Goal: Information Seeking & Learning: Find specific fact

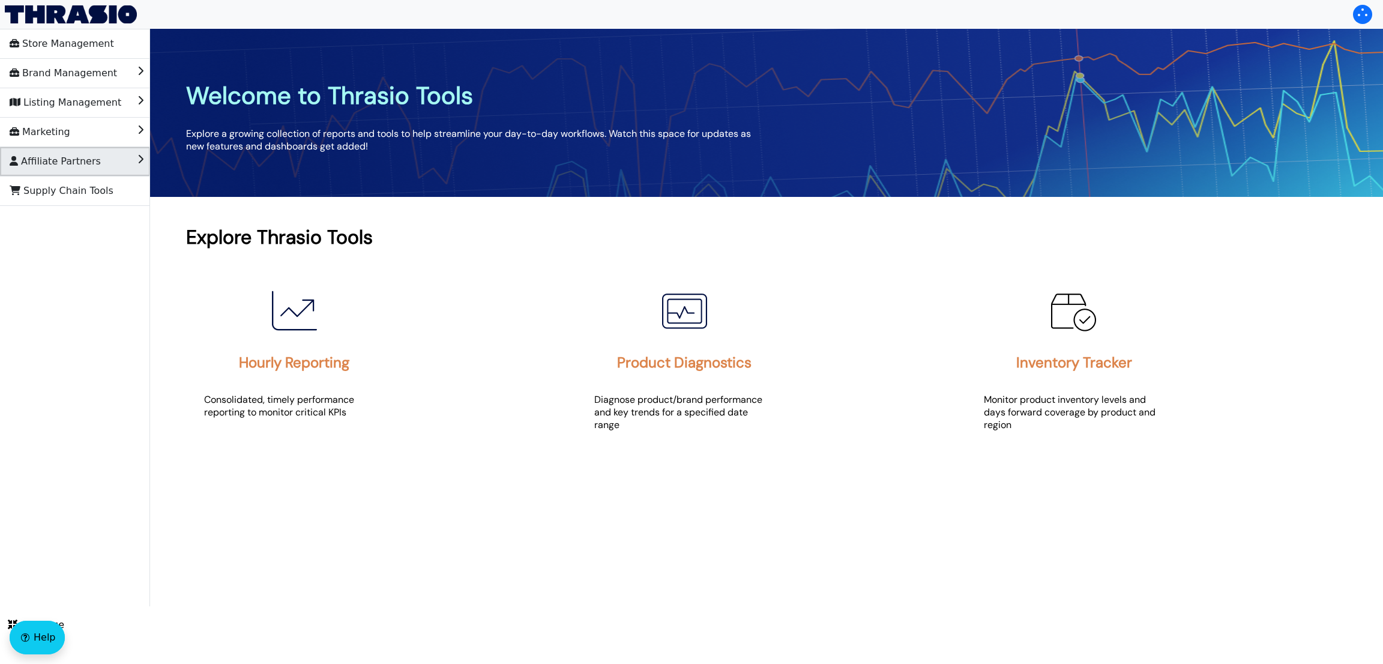
click at [81, 166] on span "Affiliate Partners" at bounding box center [55, 161] width 91 height 19
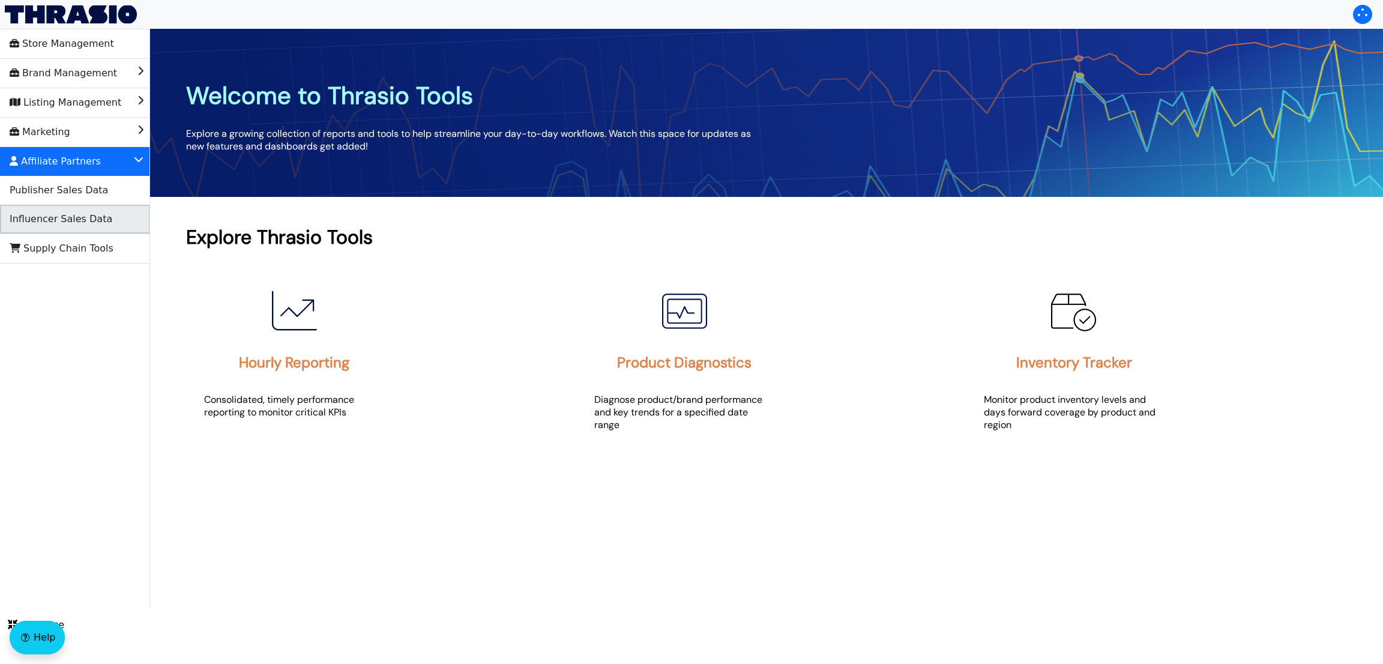
click at [88, 220] on span "Influencer Sales Data" at bounding box center [61, 218] width 103 height 19
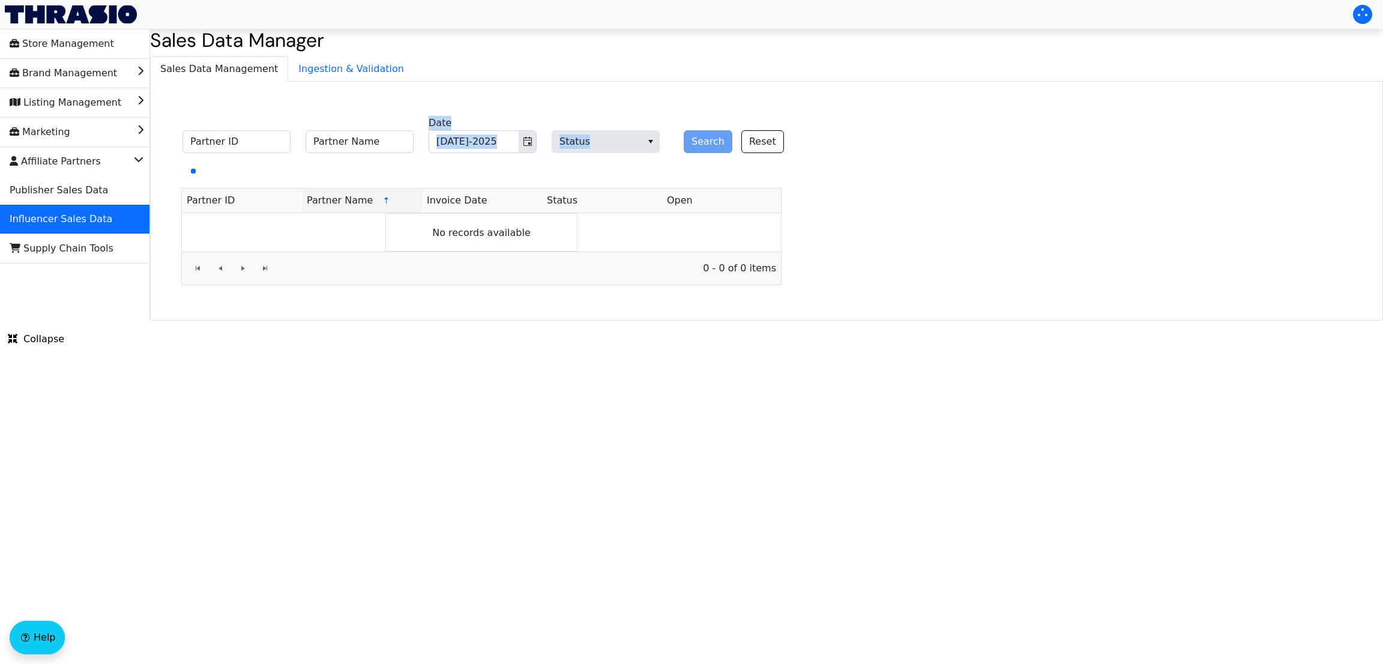
drag, startPoint x: 393, startPoint y: 159, endPoint x: 388, endPoint y: 155, distance: 6.4
click at [388, 155] on div "Partner ID Partner Name [DATE]-2025 Date Status Search Reset Partner ID Partner…" at bounding box center [481, 198] width 601 height 173
click at [388, 155] on fieldset "Partner ID Partner Name [DATE]-2025 Date Status Search Reset" at bounding box center [489, 135] width 629 height 47
paste input "[PERSON_NAME]"
click at [373, 149] on input "Partner Name" at bounding box center [359, 141] width 108 height 23
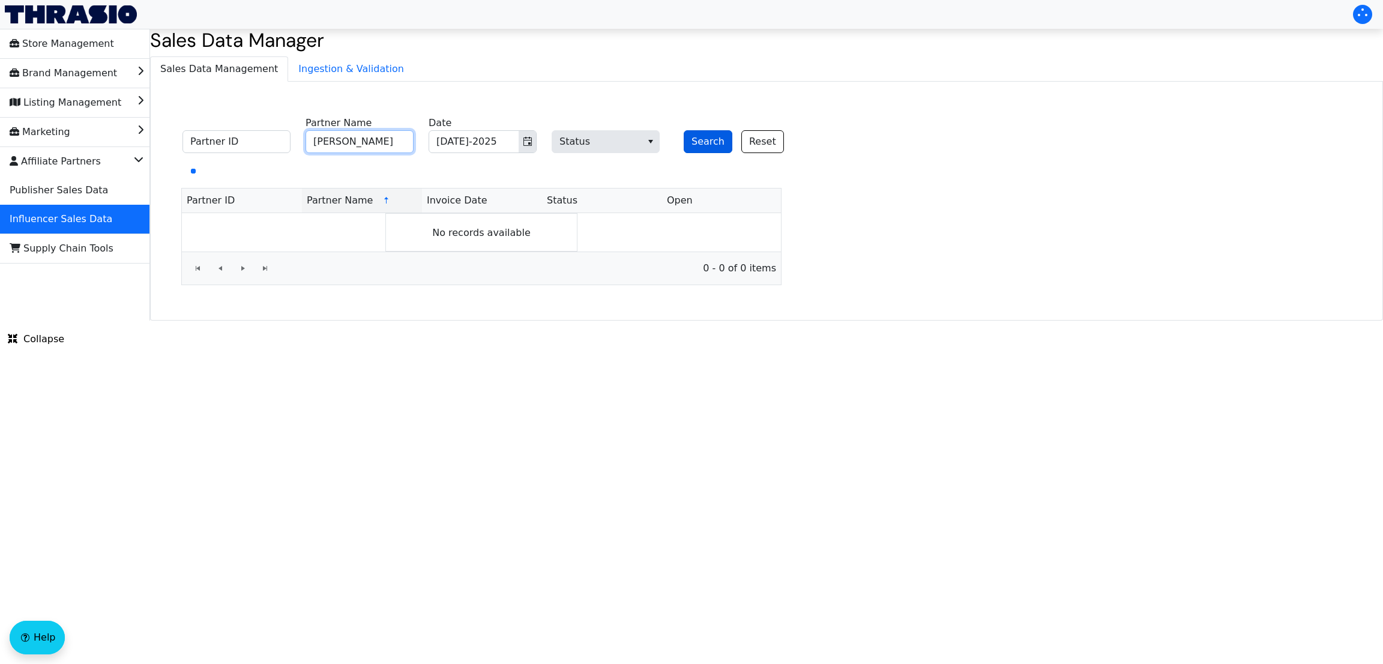
type input "[PERSON_NAME]"
click at [713, 134] on button "Search" at bounding box center [707, 141] width 49 height 23
click at [527, 135] on span "Toggle calendar" at bounding box center [528, 141] width 10 height 14
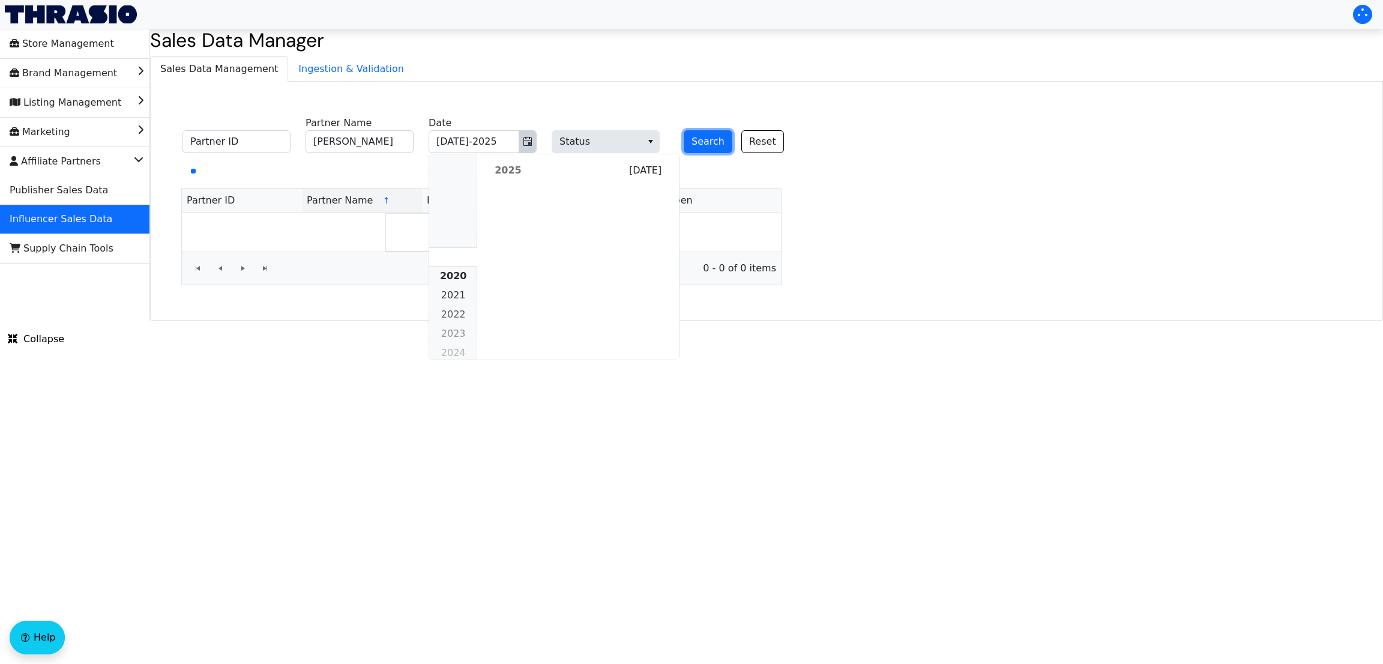
scroll to position [1094, 0]
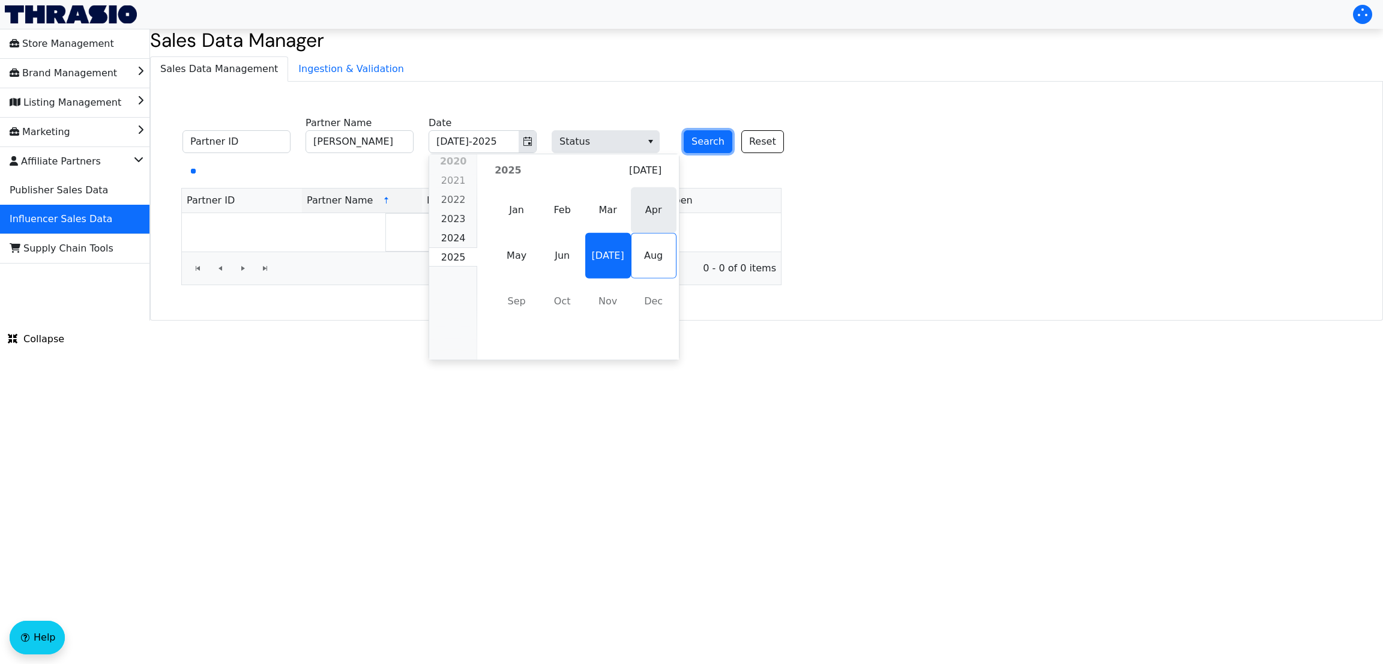
click at [663, 213] on span "Apr" at bounding box center [654, 210] width 46 height 46
type input "Apr-2025"
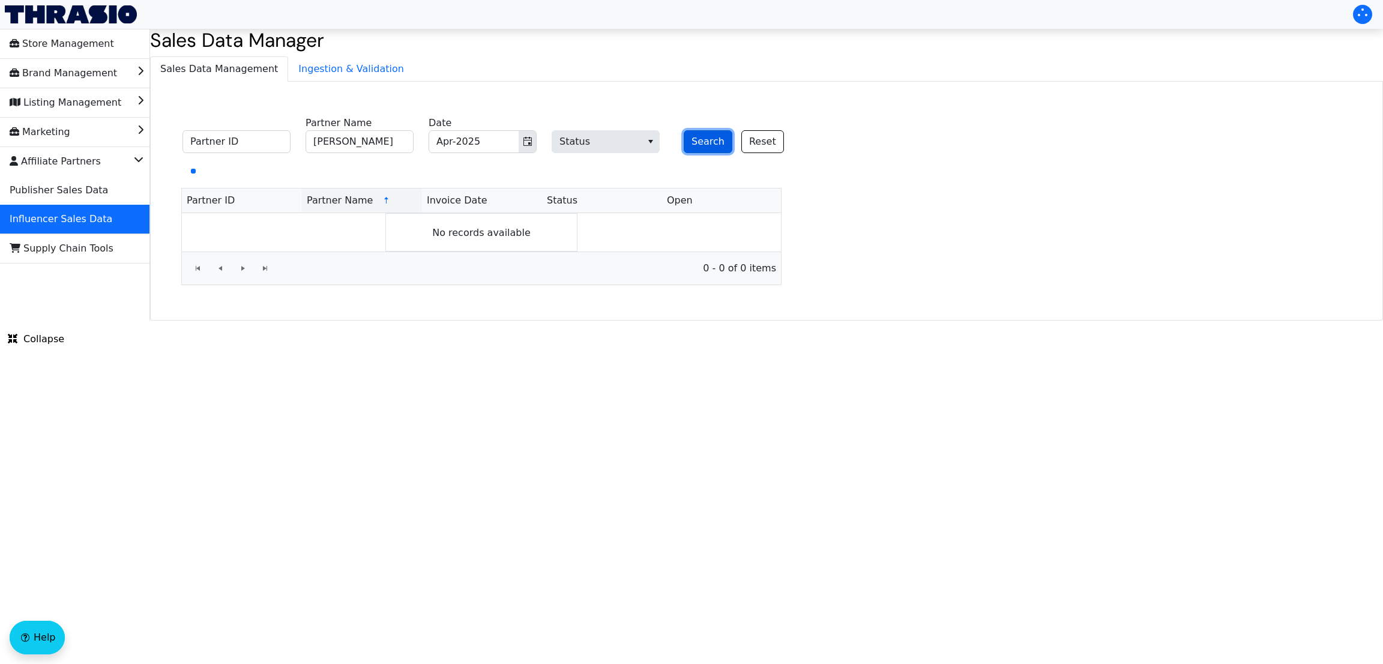
click at [716, 138] on button "Search" at bounding box center [707, 141] width 49 height 23
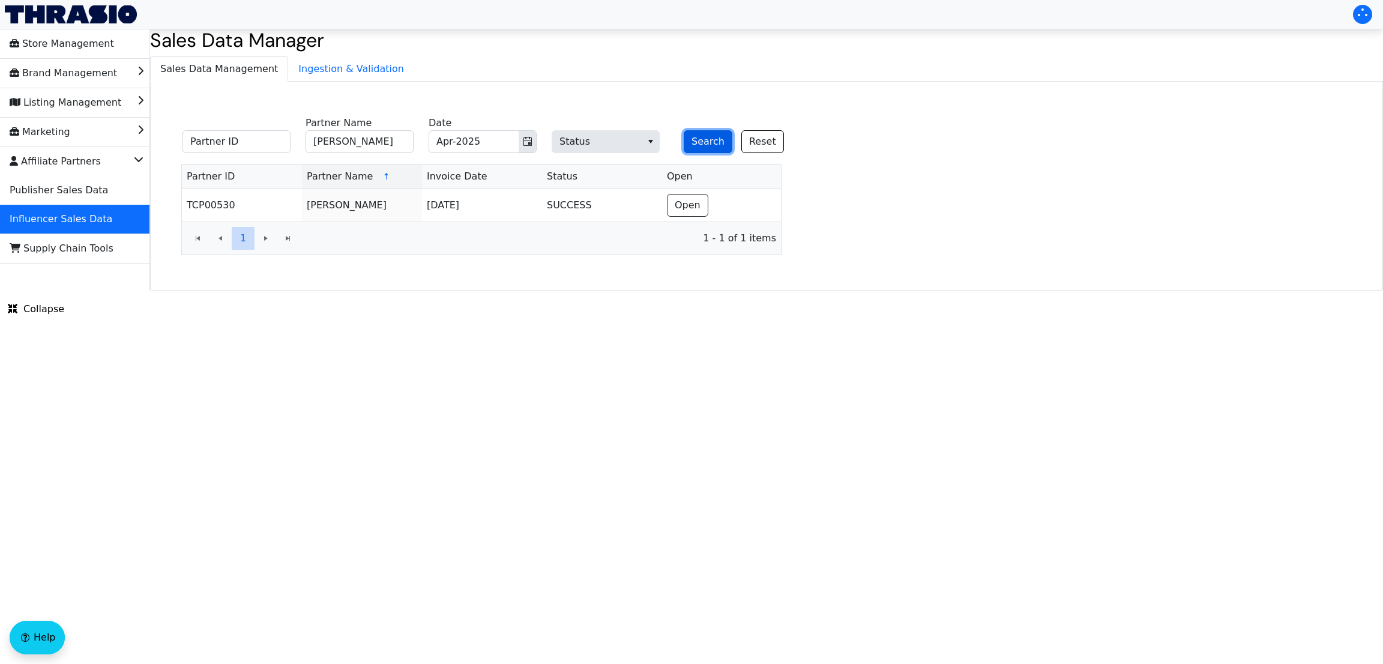
click at [716, 138] on button "Search" at bounding box center [707, 141] width 49 height 23
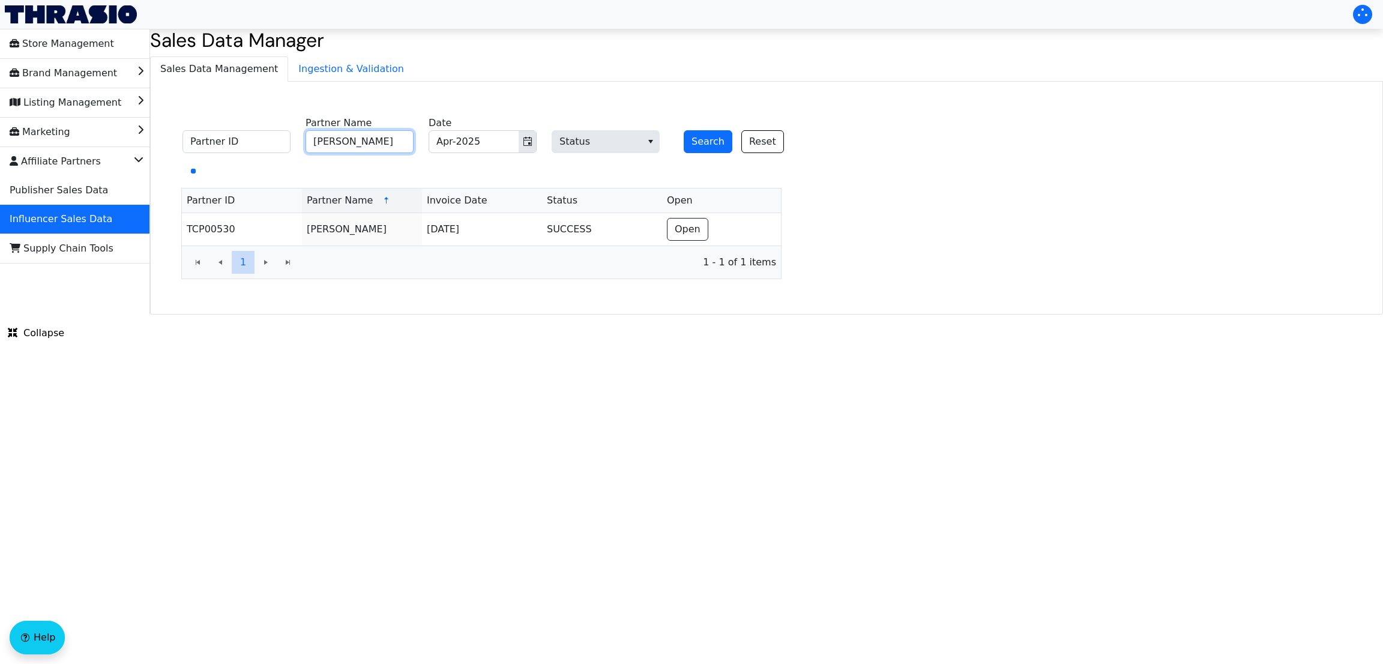
click at [381, 143] on input "[PERSON_NAME]" at bounding box center [359, 141] width 108 height 23
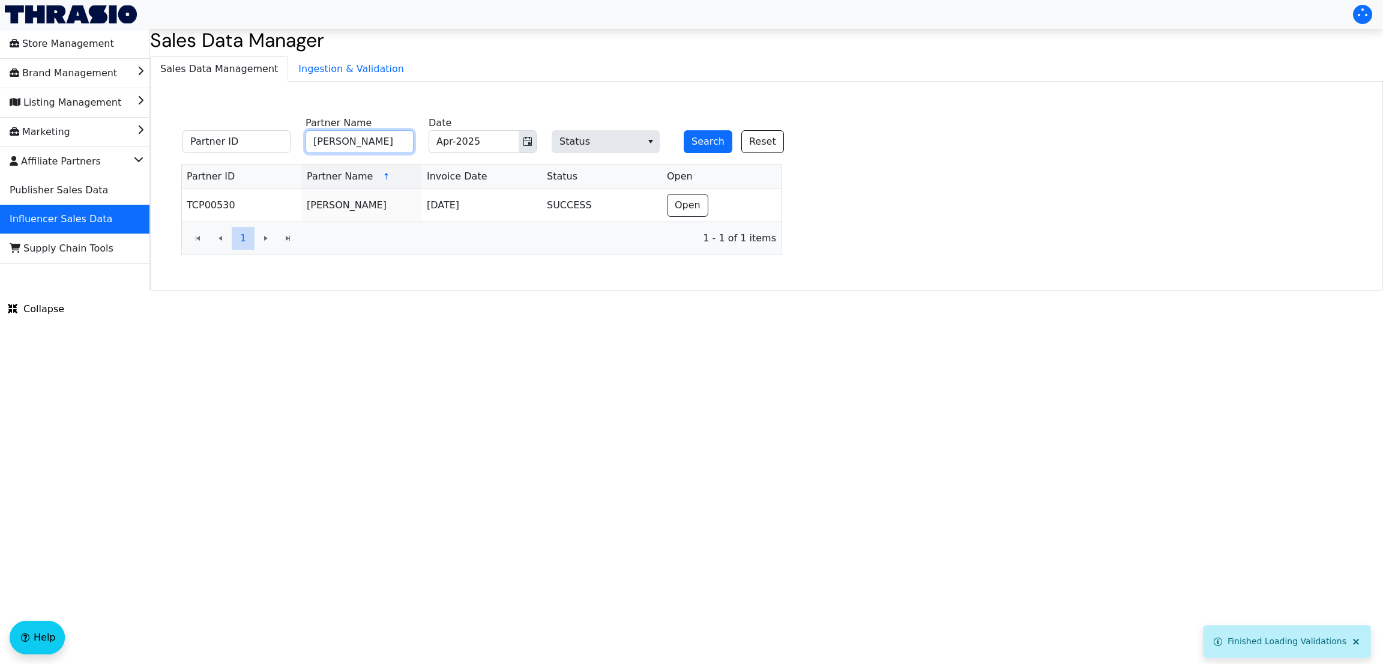
paste input "A"
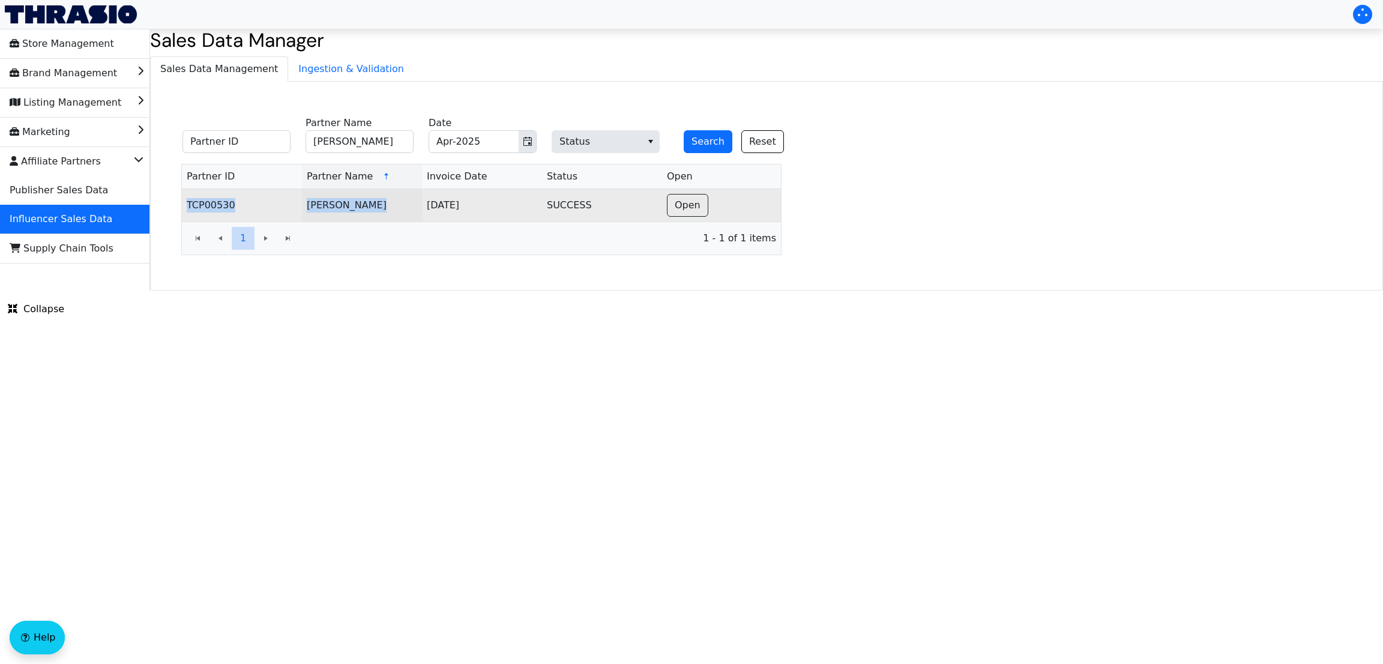
copy table "TCP00530 [PERSON_NAME]"
drag, startPoint x: 173, startPoint y: 207, endPoint x: 379, endPoint y: 208, distance: 205.2
click at [379, 208] on div "Partner ID [PERSON_NAME] Partner Name Apr-2025 Date Status Search Reset Partner…" at bounding box center [481, 183] width 643 height 143
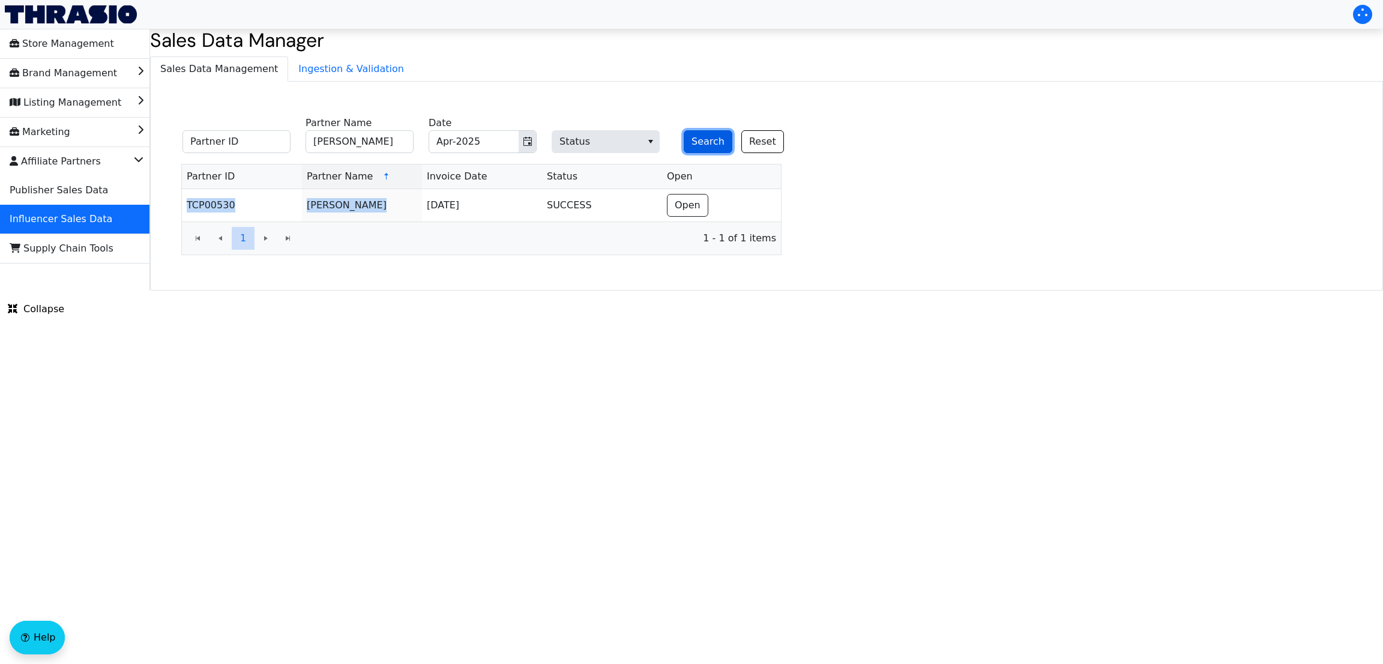
click at [694, 143] on button "Search" at bounding box center [707, 141] width 49 height 23
click at [345, 146] on input "[PERSON_NAME]" at bounding box center [359, 141] width 108 height 23
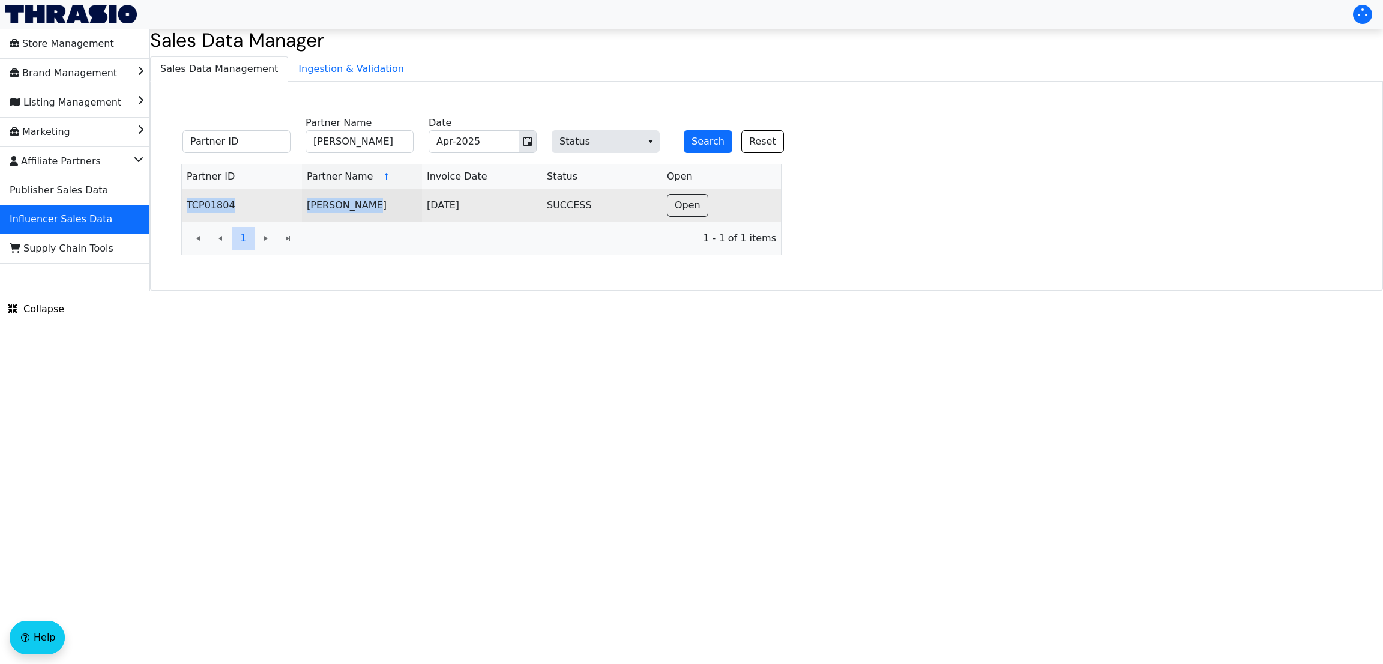
copy table "TCP01804 [PERSON_NAME]"
drag, startPoint x: 181, startPoint y: 211, endPoint x: 384, endPoint y: 202, distance: 203.6
click at [384, 202] on div "Partner ID Partner Name Invoice Date Status Open TCP01804 [PERSON_NAME] [DATE] …" at bounding box center [481, 209] width 600 height 91
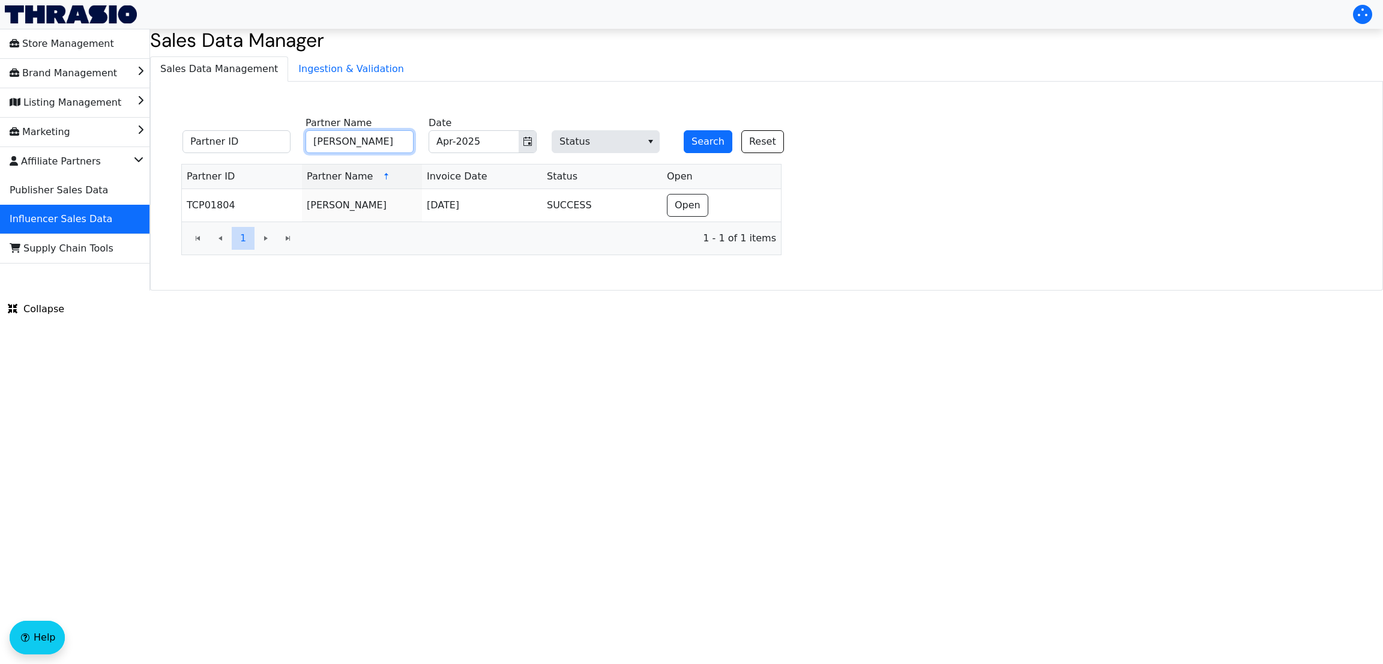
click at [366, 144] on input "[PERSON_NAME]" at bounding box center [359, 141] width 108 height 23
paste input "TCP00530 [PERSON_NAME]"
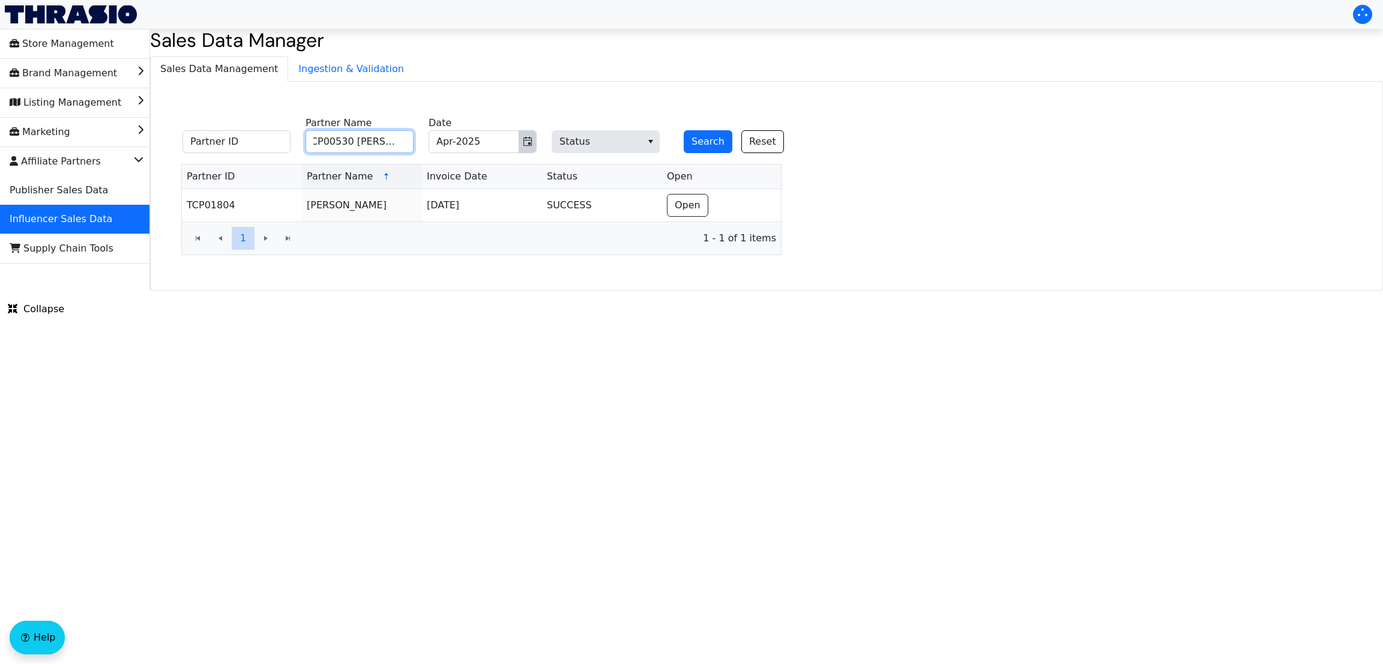
paste input "k"
type input "[PERSON_NAME]"
click at [513, 146] on input "Apr-2025" at bounding box center [473, 142] width 89 height 22
click at [527, 145] on icon "Toggle calendar" at bounding box center [527, 141] width 8 height 9
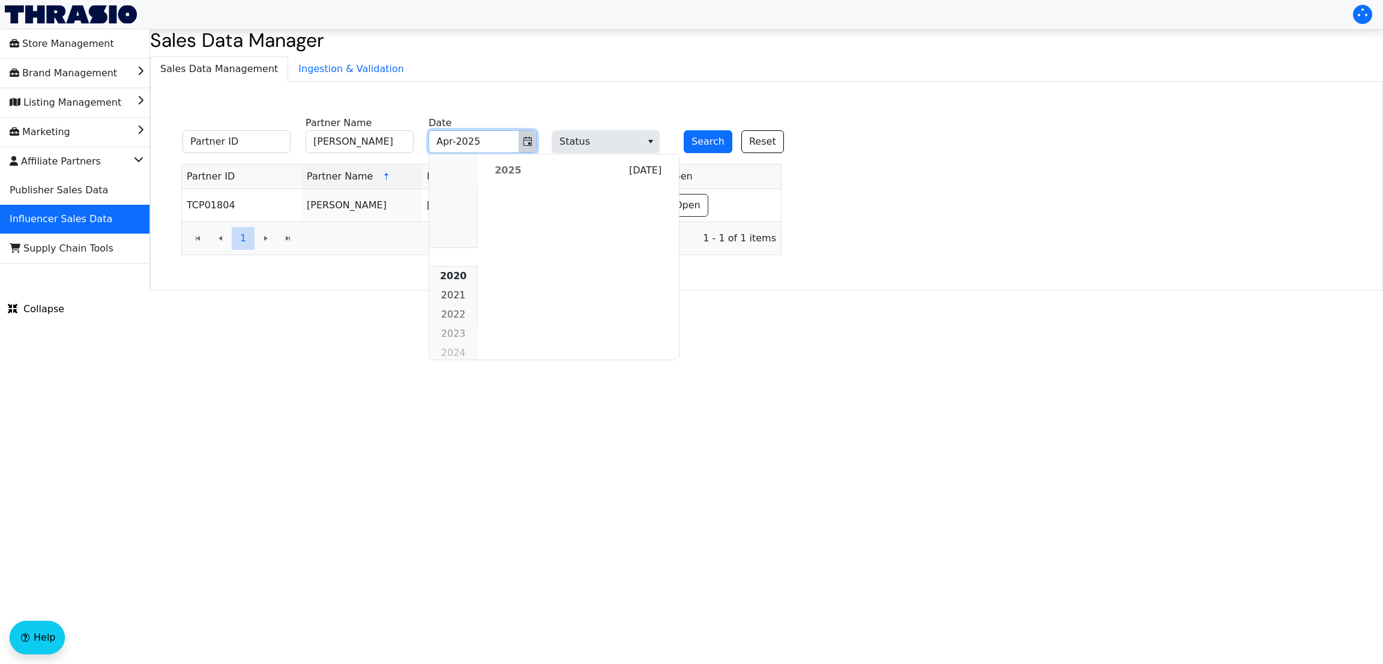
scroll to position [1094, 0]
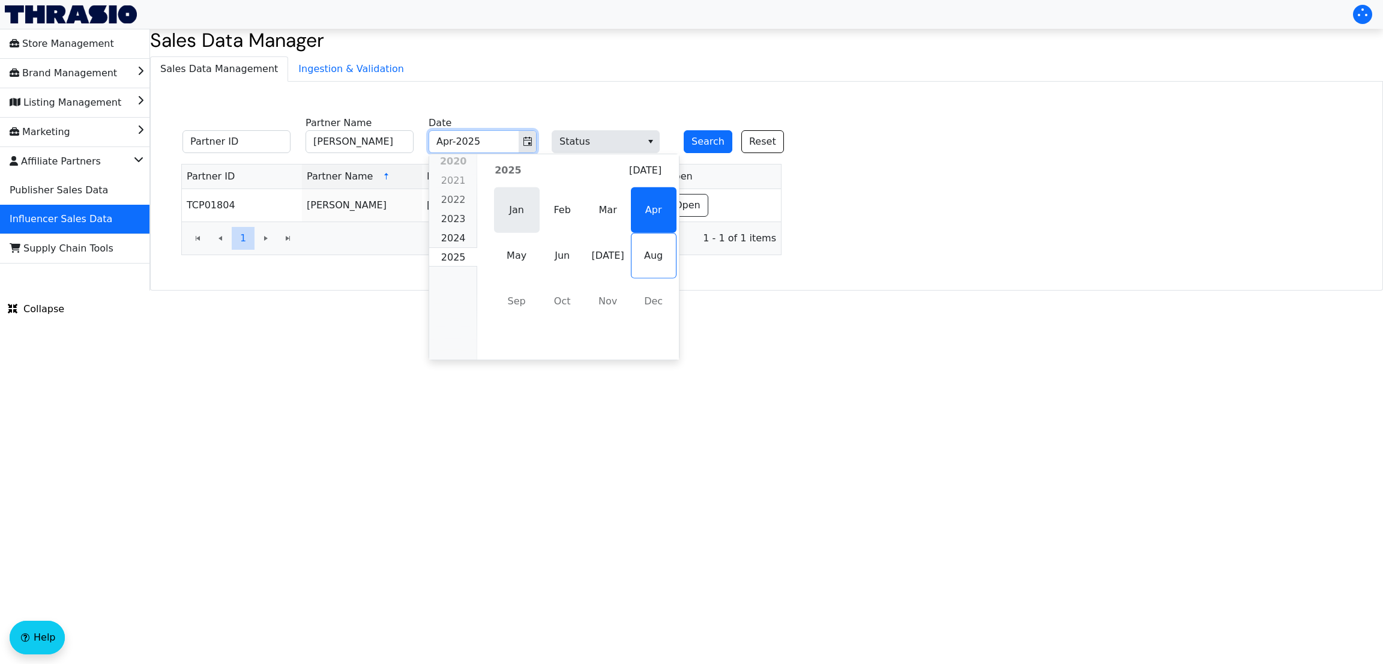
click at [517, 212] on span "Jan" at bounding box center [517, 210] width 46 height 46
type input "Jan-2025"
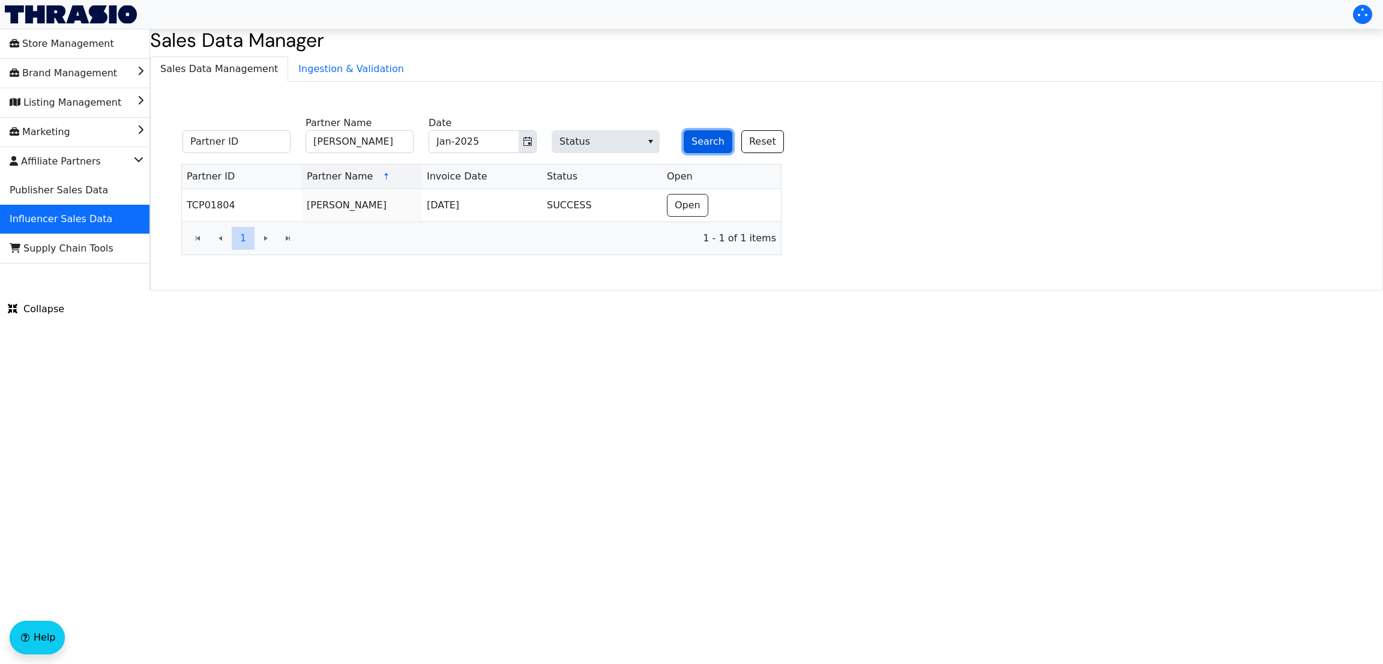
click at [696, 146] on button "Search" at bounding box center [707, 141] width 49 height 23
click at [376, 145] on input "[PERSON_NAME]" at bounding box center [359, 141] width 108 height 23
paste input "[PERSON_NAME]"
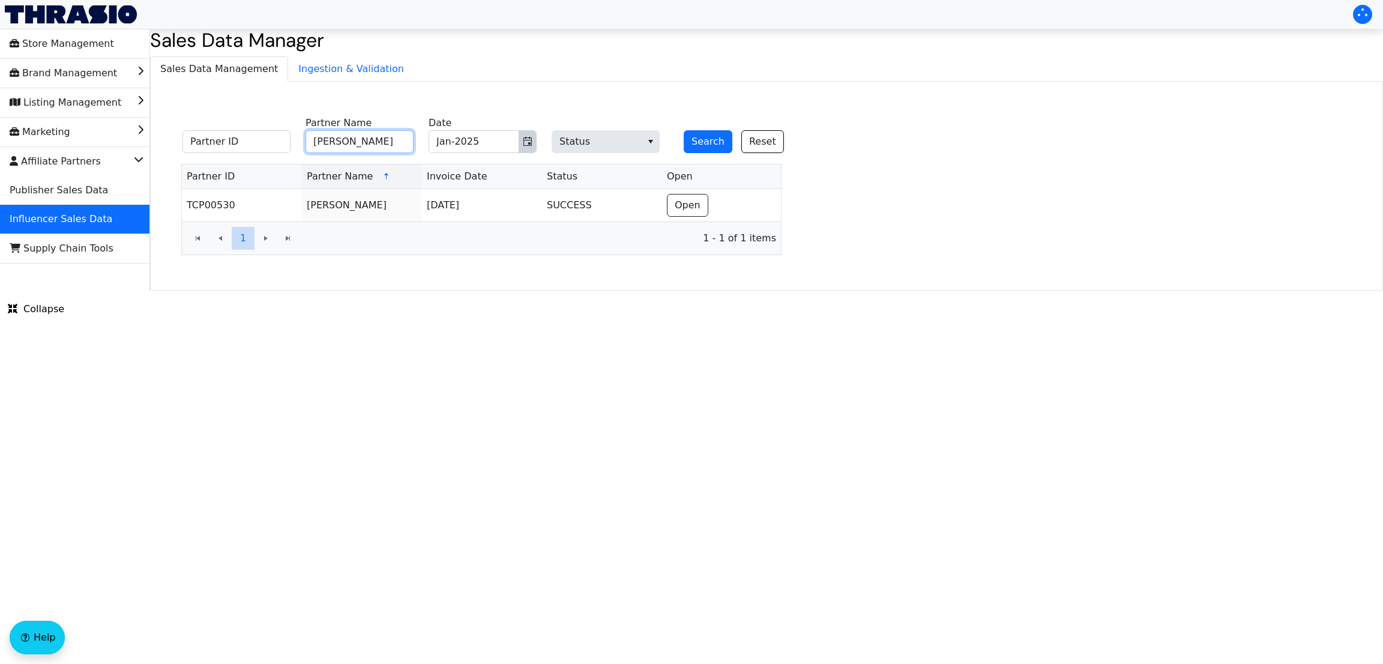
click at [530, 145] on icon "Toggle calendar" at bounding box center [527, 141] width 8 height 9
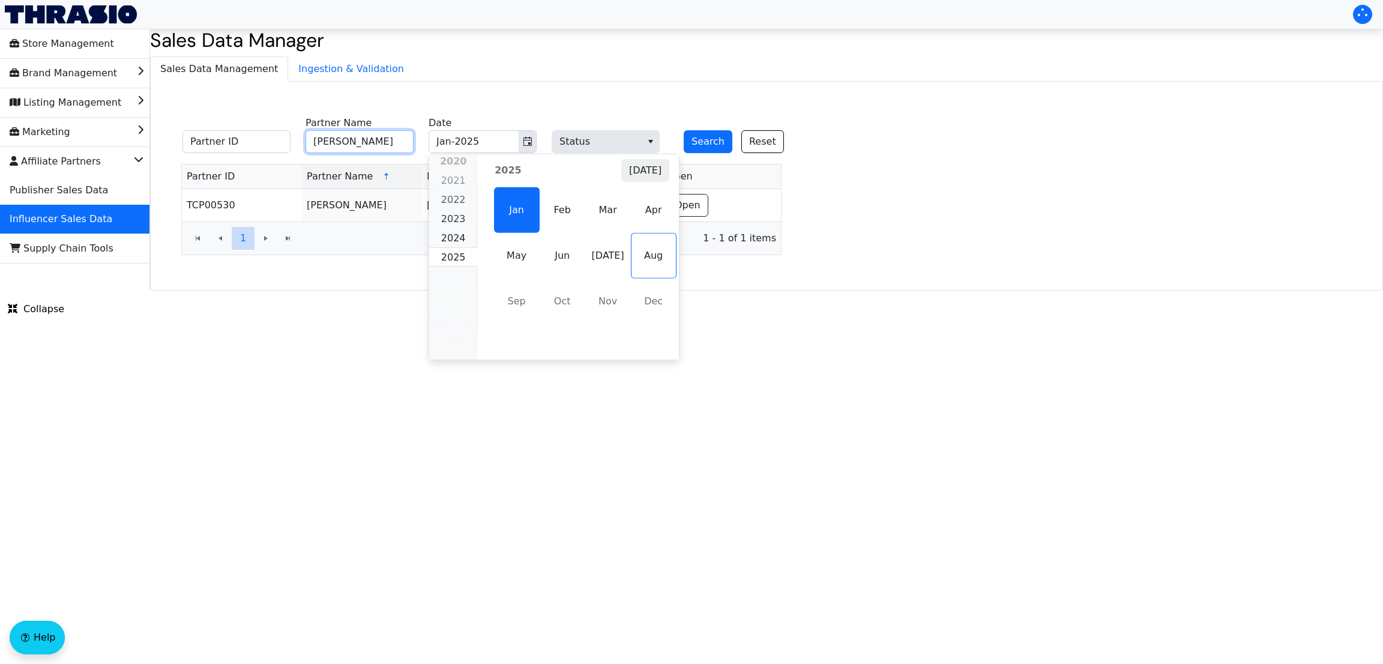
click at [643, 178] on button "[DATE]" at bounding box center [645, 170] width 48 height 23
type input "[PERSON_NAME]"
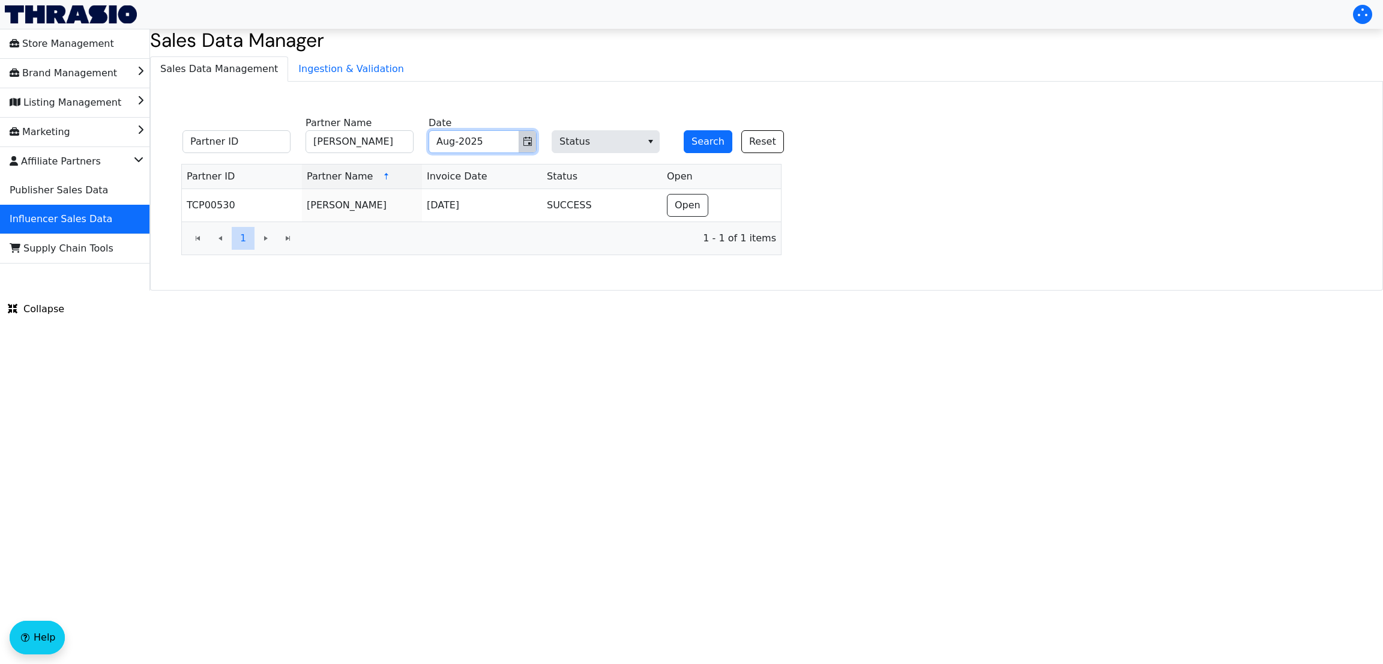
click at [530, 136] on span "Toggle calendar" at bounding box center [528, 141] width 10 height 14
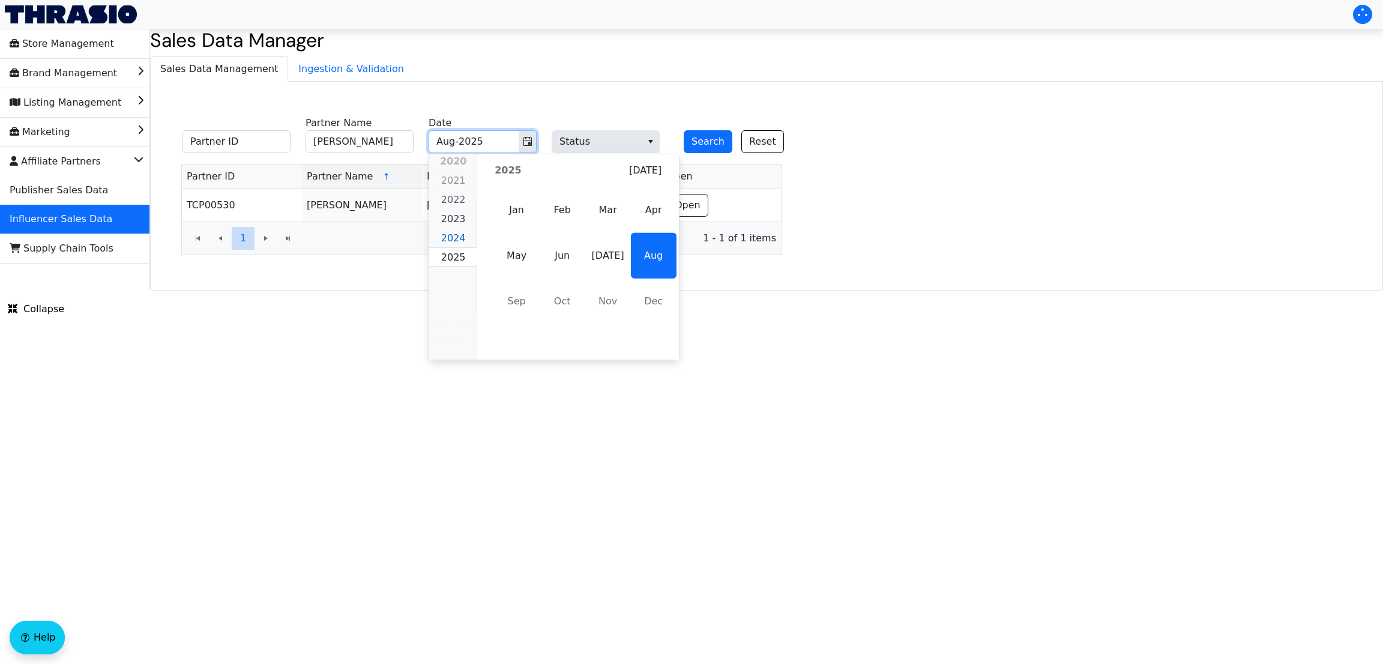
click at [448, 237] on span "2024" at bounding box center [453, 237] width 25 height 11
click at [659, 278] on span "Dec" at bounding box center [654, 278] width 46 height 46
type input "Dec-2024"
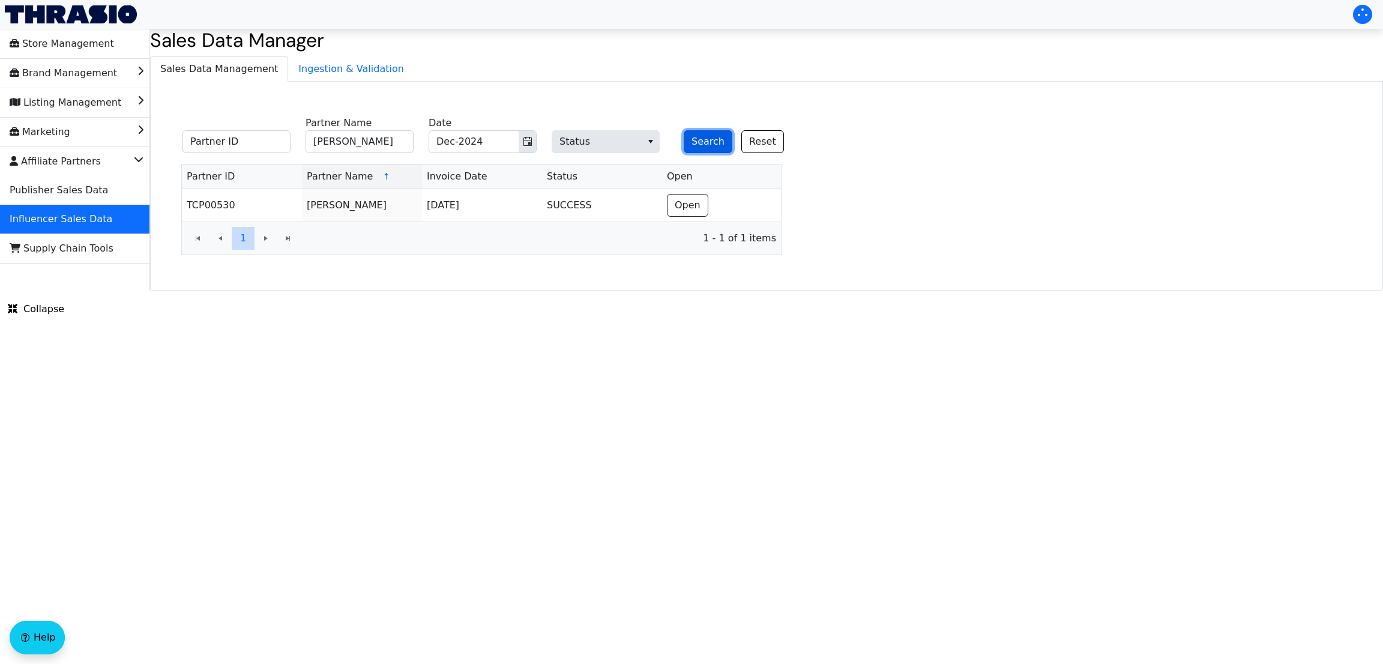
click at [703, 140] on button "Search" at bounding box center [707, 141] width 49 height 23
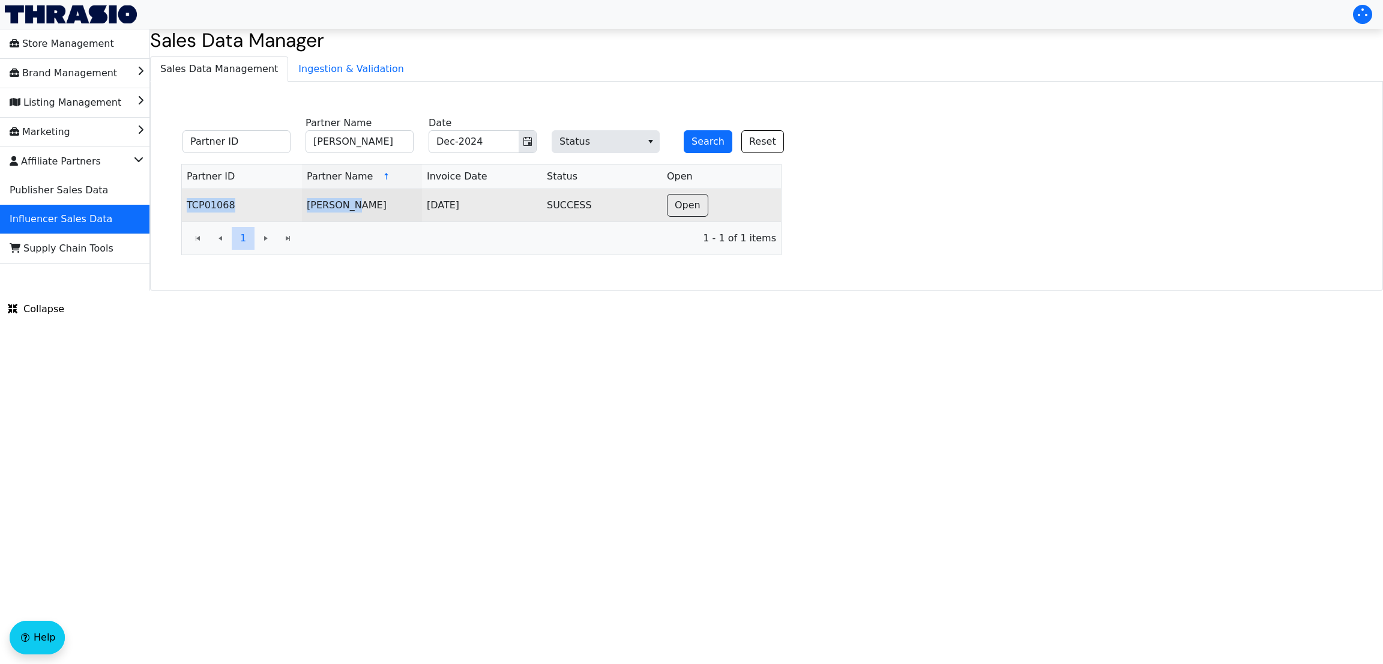
copy table "TCP01068 [PERSON_NAME]"
drag, startPoint x: 164, startPoint y: 211, endPoint x: 355, endPoint y: 203, distance: 191.0
click at [355, 203] on div "Partner ID [PERSON_NAME] Partner Name Dec-2024 Date Status Search Reset Partner…" at bounding box center [481, 183] width 643 height 143
